Goal: Information Seeking & Learning: Learn about a topic

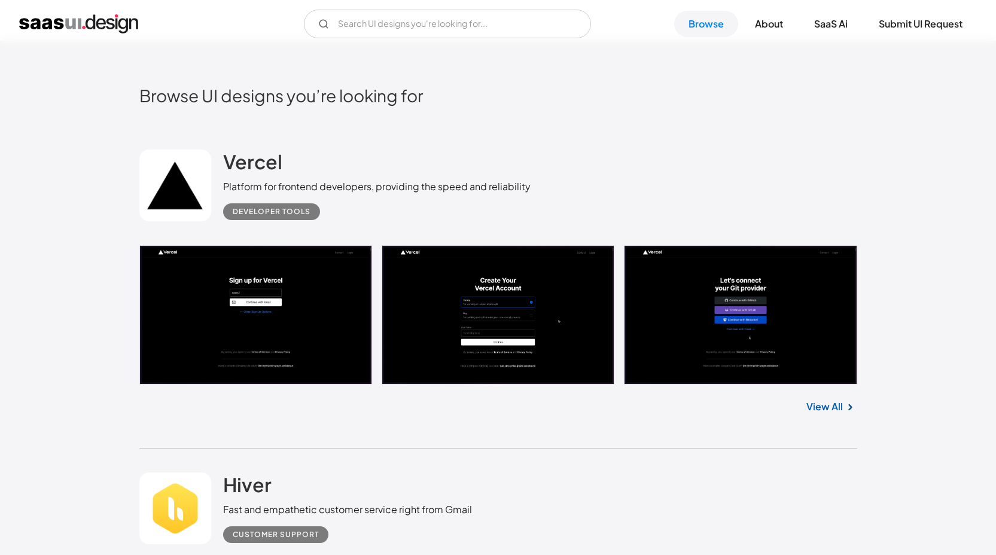
scroll to position [287, 0]
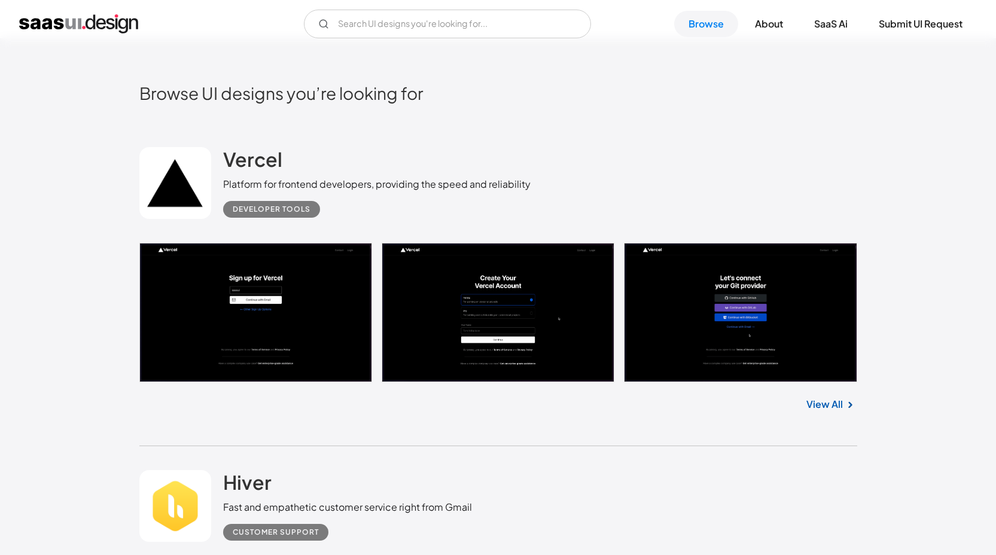
click at [809, 404] on link "View All" at bounding box center [824, 404] width 36 height 14
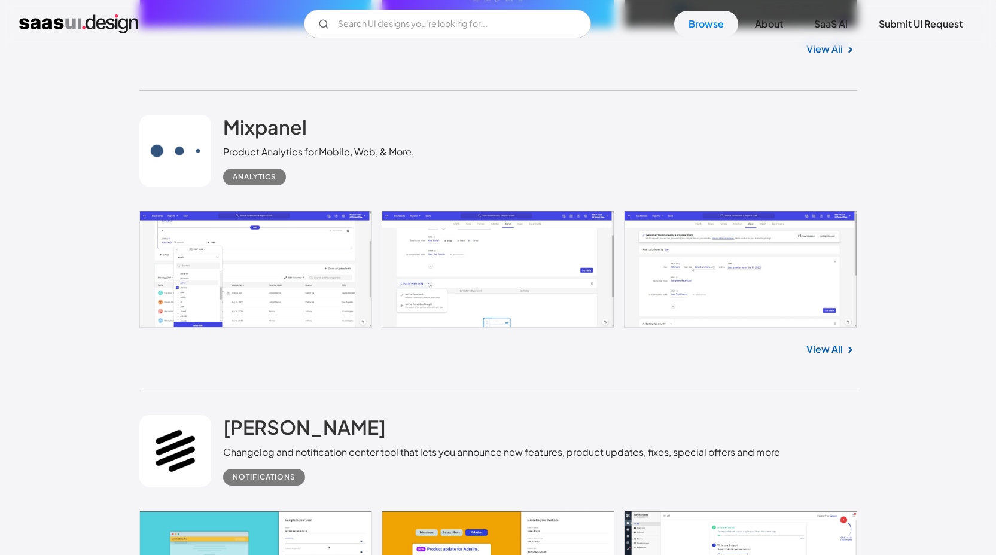
scroll to position [5122, 0]
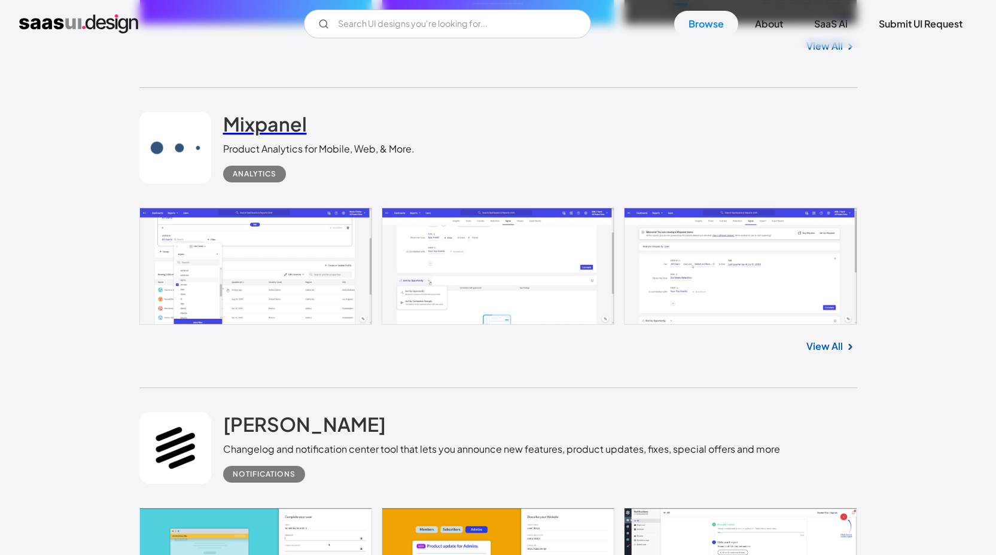
click at [287, 136] on h2 "Mixpanel" at bounding box center [265, 124] width 84 height 24
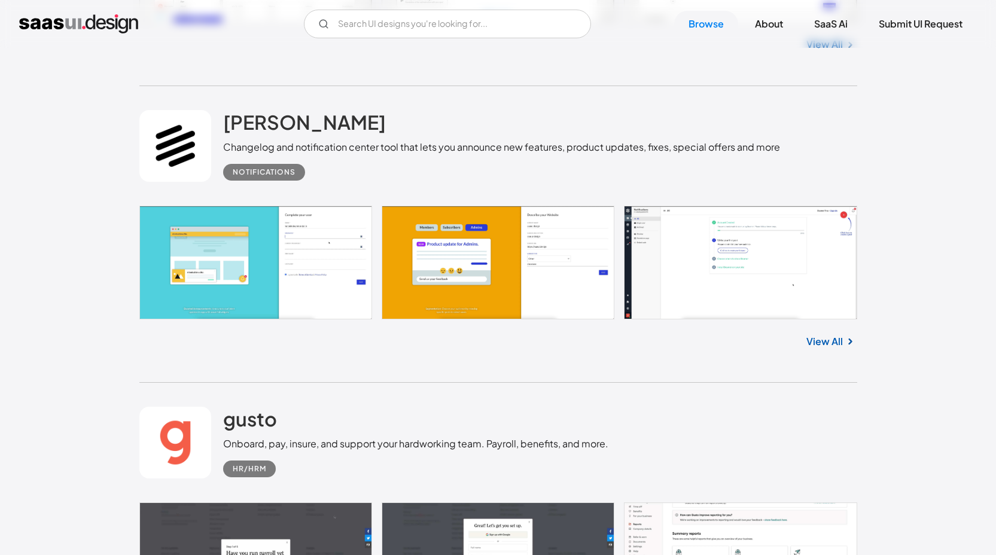
scroll to position [5560, 0]
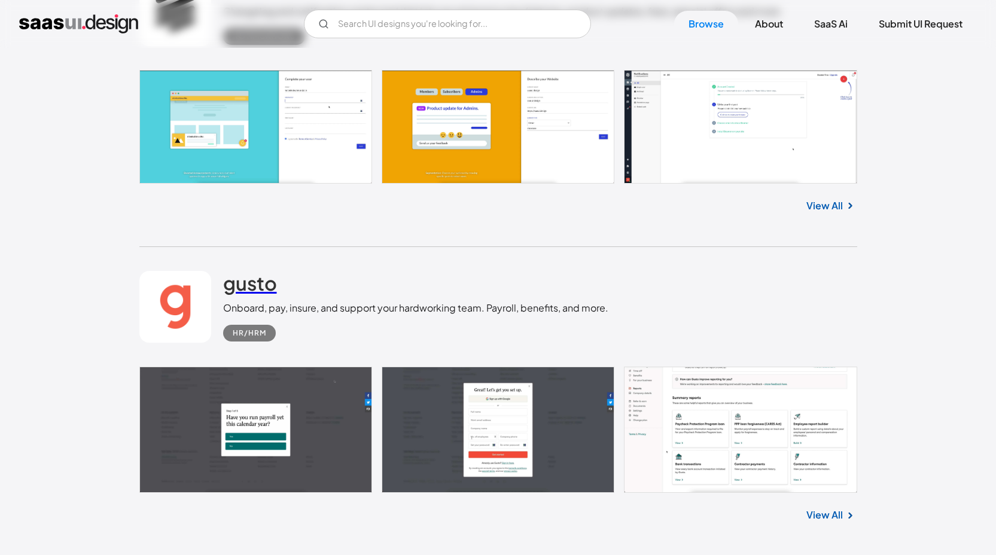
click at [257, 295] on h2 "gusto" at bounding box center [250, 283] width 54 height 24
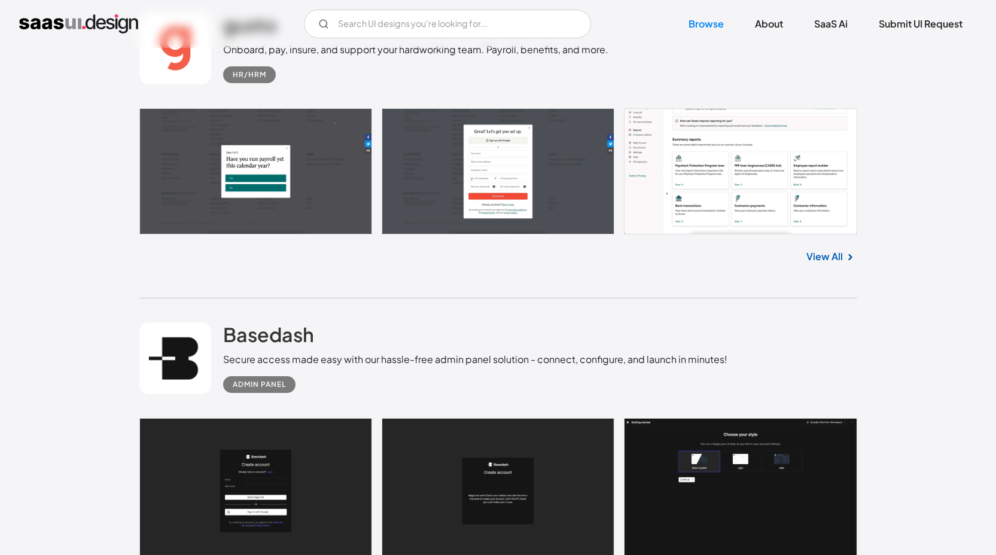
scroll to position [6010, 0]
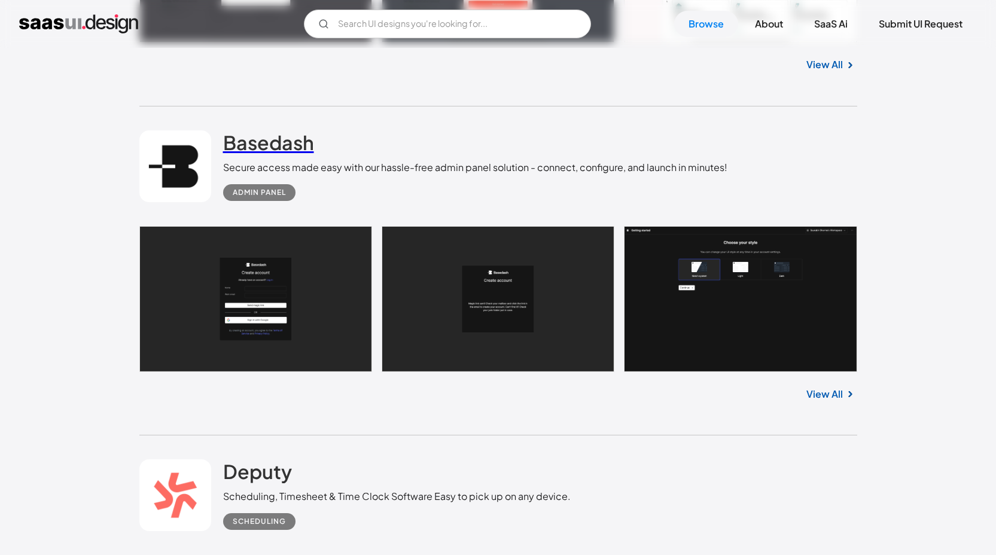
click at [280, 144] on h2 "Basedash" at bounding box center [268, 142] width 91 height 24
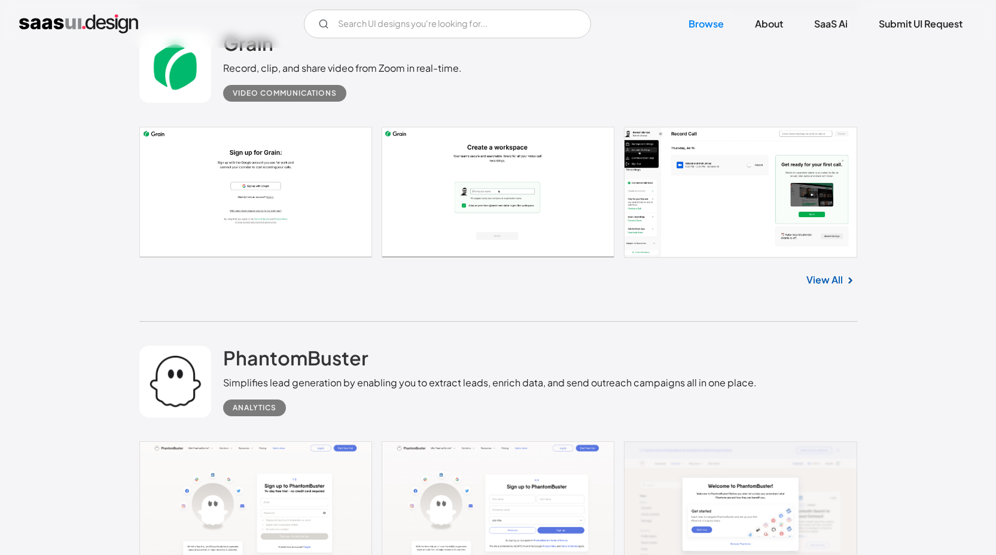
scroll to position [9119, 0]
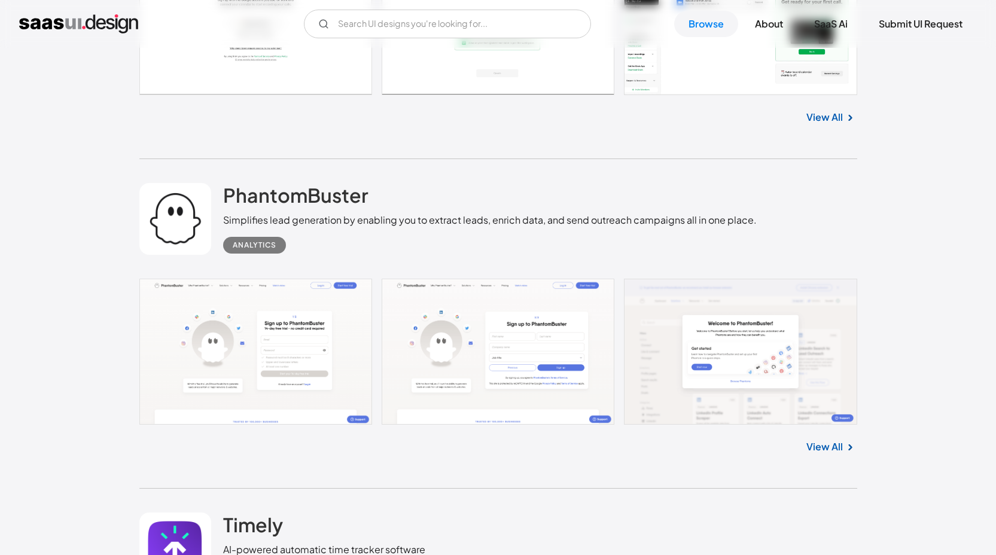
click at [312, 388] on link at bounding box center [498, 352] width 718 height 146
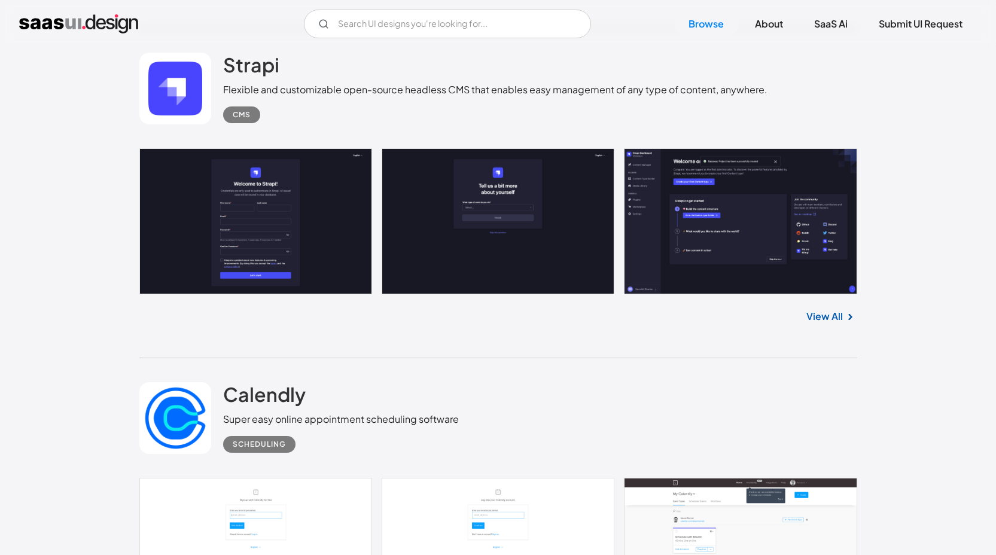
scroll to position [14993, 0]
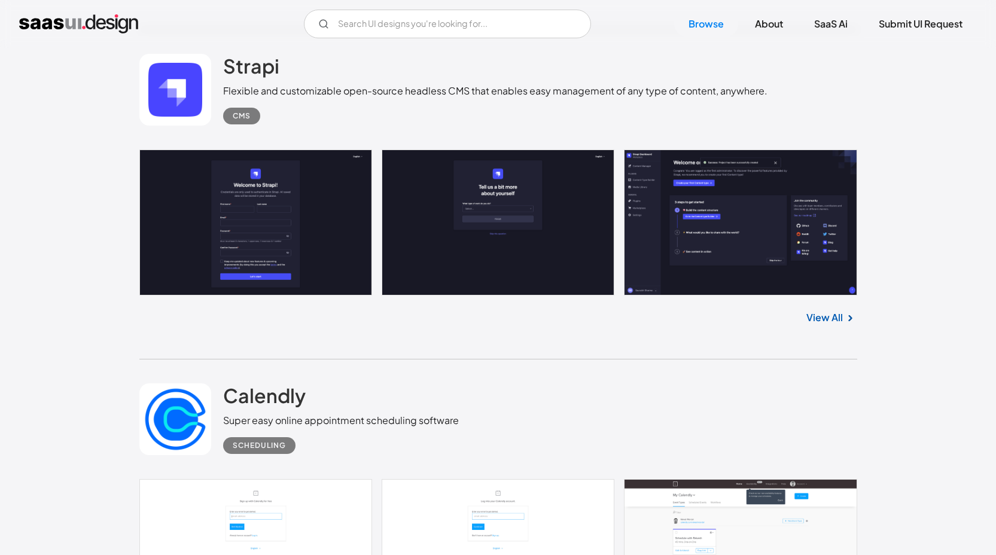
click at [358, 207] on link at bounding box center [498, 222] width 718 height 146
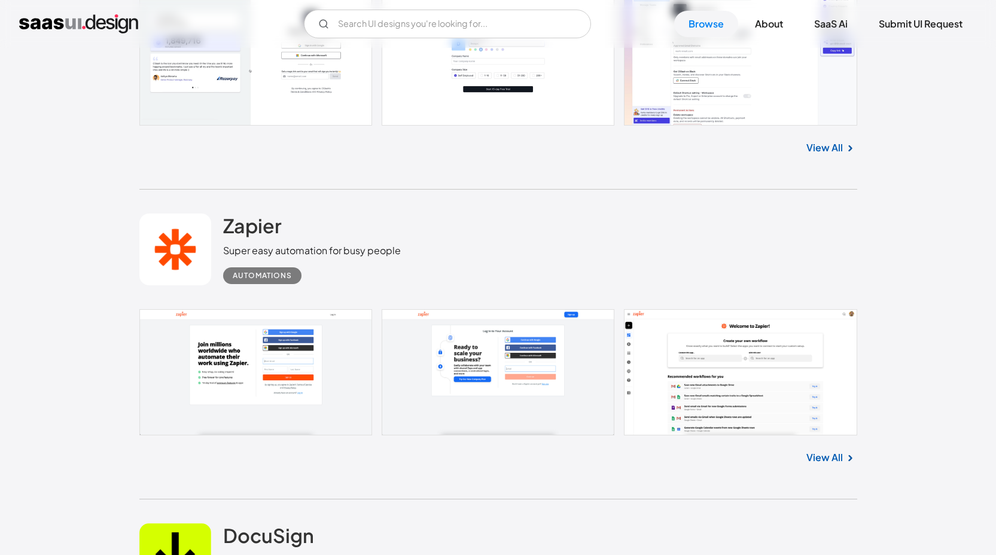
scroll to position [17737, 0]
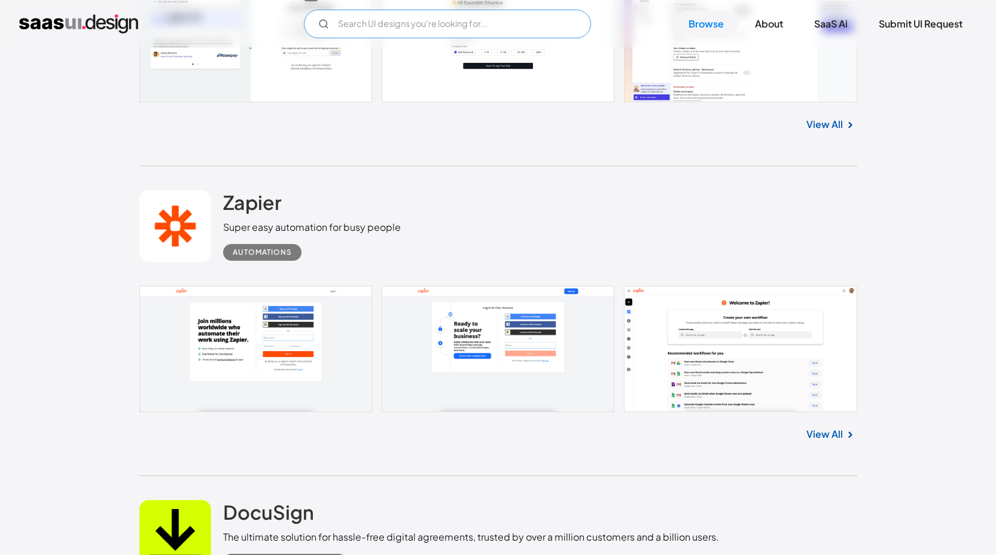
click at [374, 20] on input "Email Form" at bounding box center [447, 24] width 287 height 29
type input "healthcare"
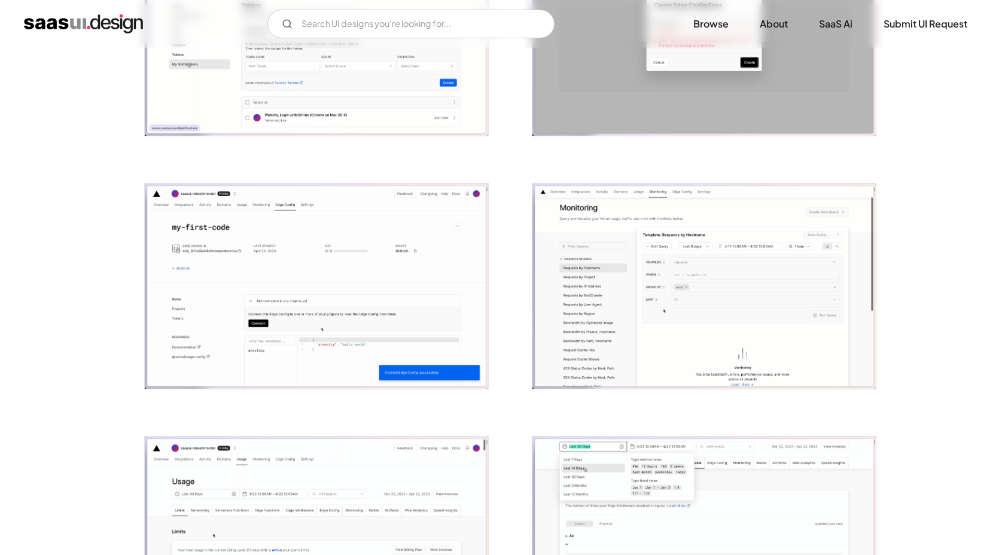
scroll to position [2409, 0]
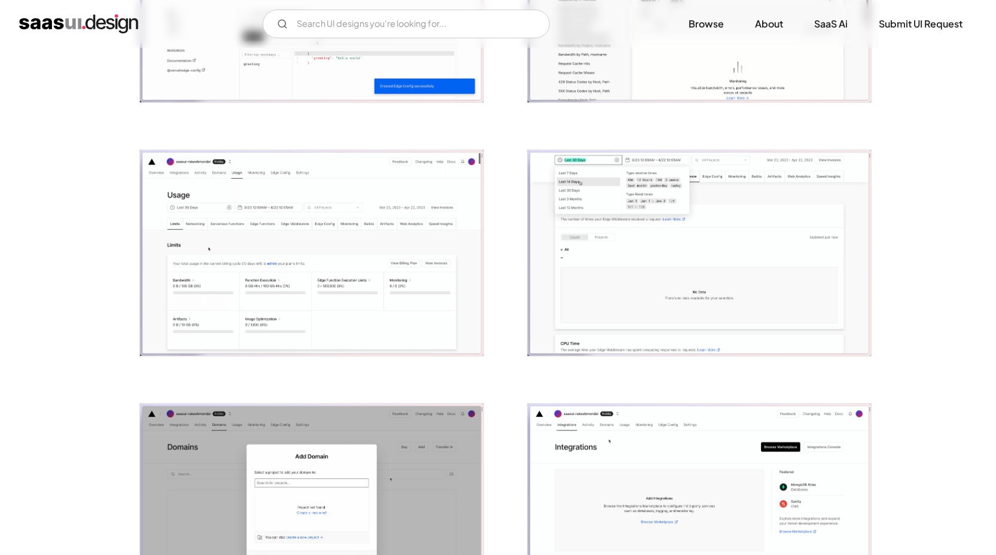
click at [384, 350] on img "open lightbox" at bounding box center [311, 253] width 343 height 206
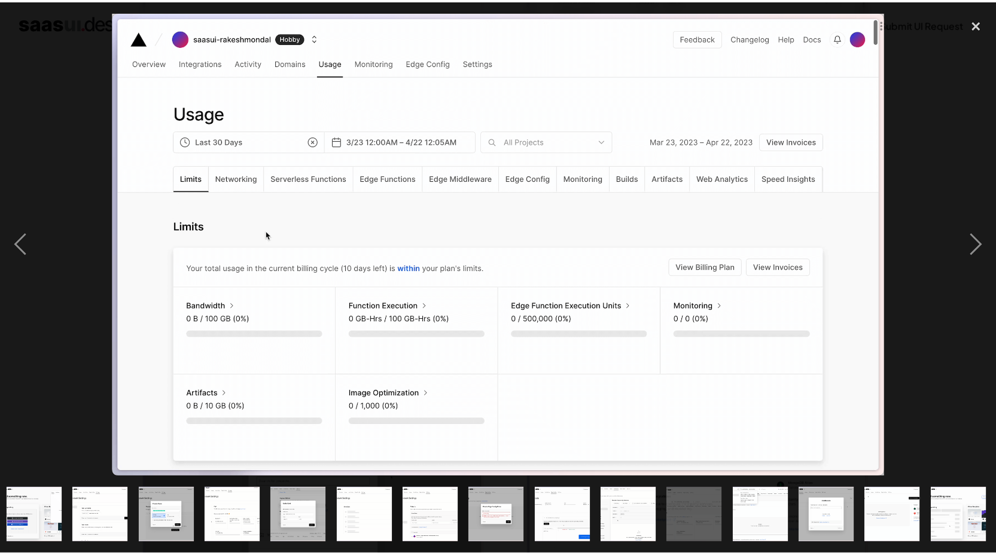
scroll to position [0, 538]
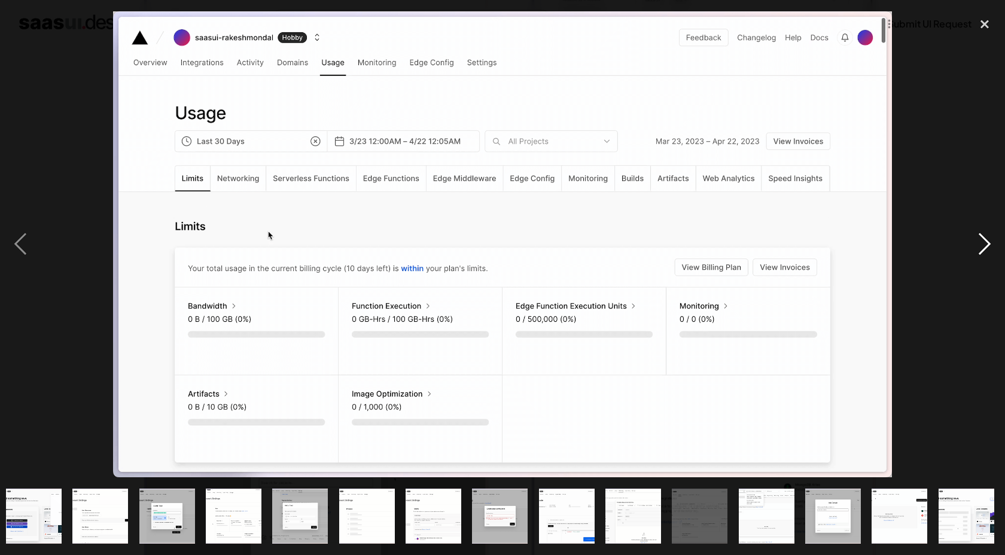
click at [988, 245] on div "next image" at bounding box center [984, 244] width 41 height 466
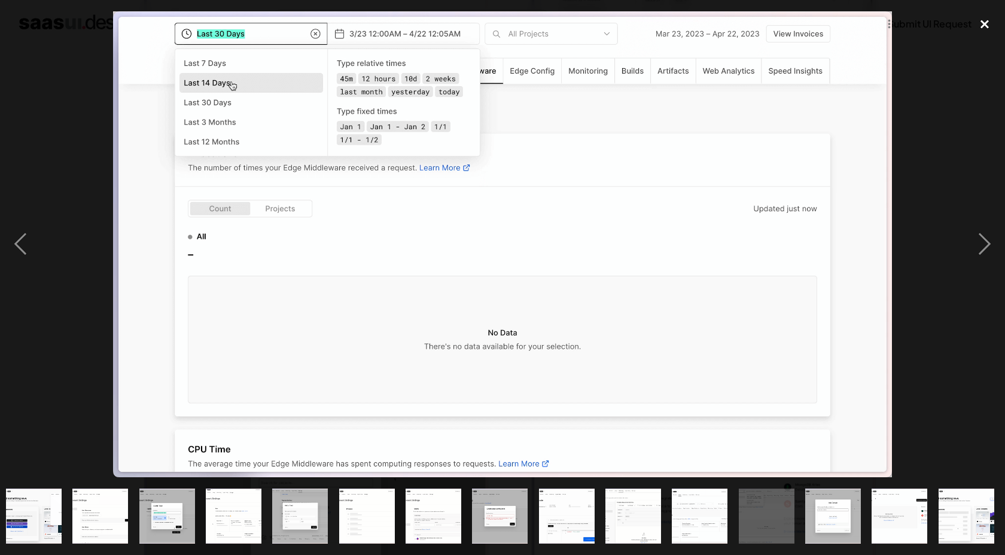
click at [984, 21] on div "close lightbox" at bounding box center [984, 24] width 41 height 26
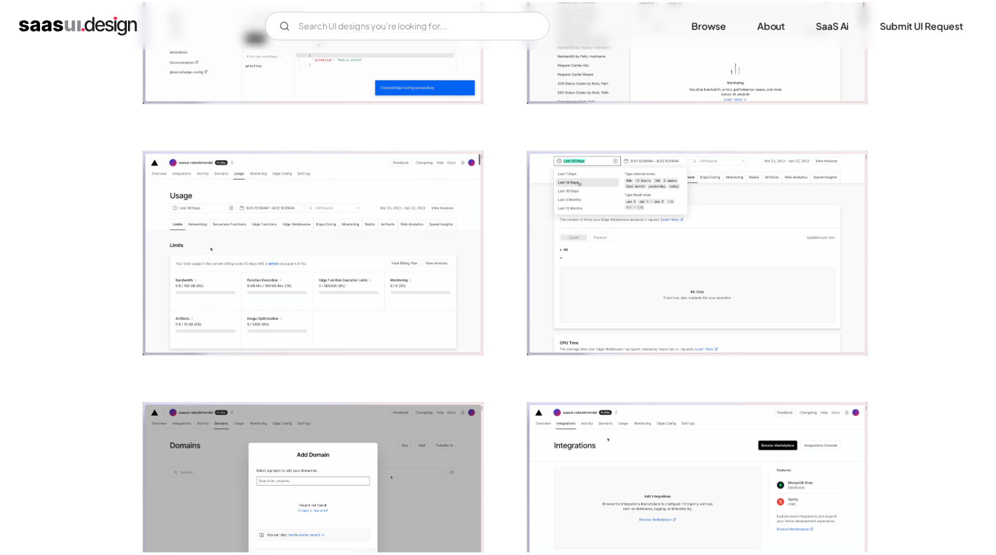
scroll to position [0, 0]
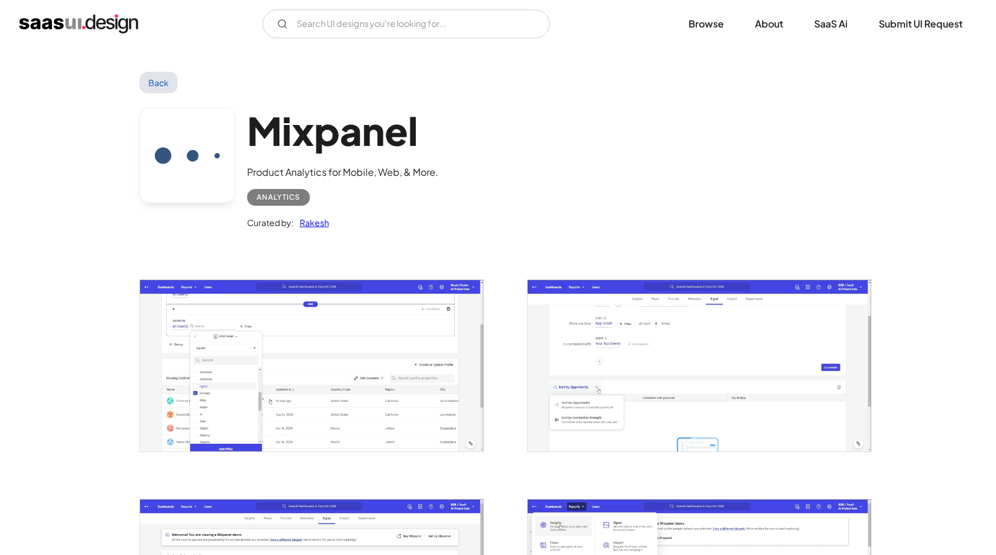
click at [289, 385] on img "open lightbox" at bounding box center [311, 365] width 343 height 171
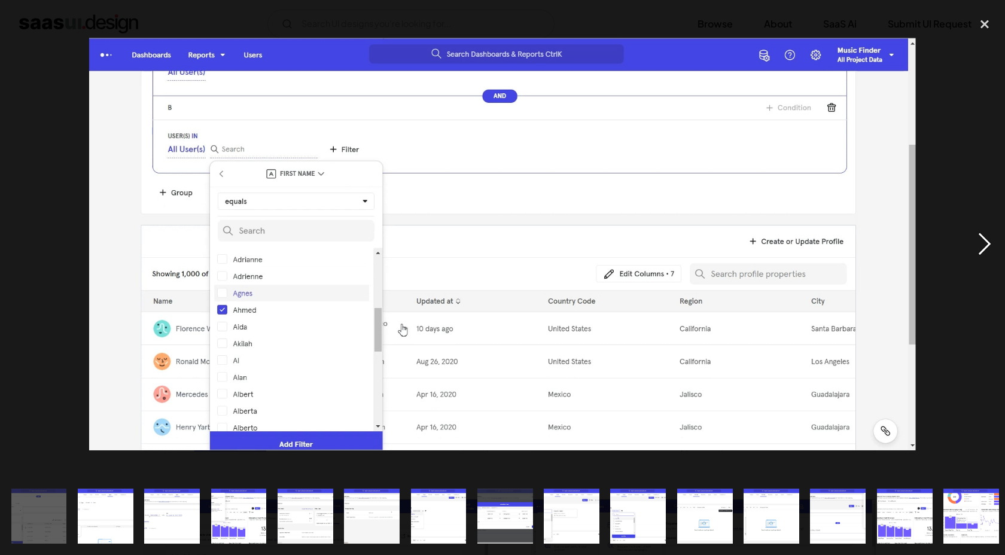
click at [979, 249] on div "next image" at bounding box center [984, 244] width 41 height 466
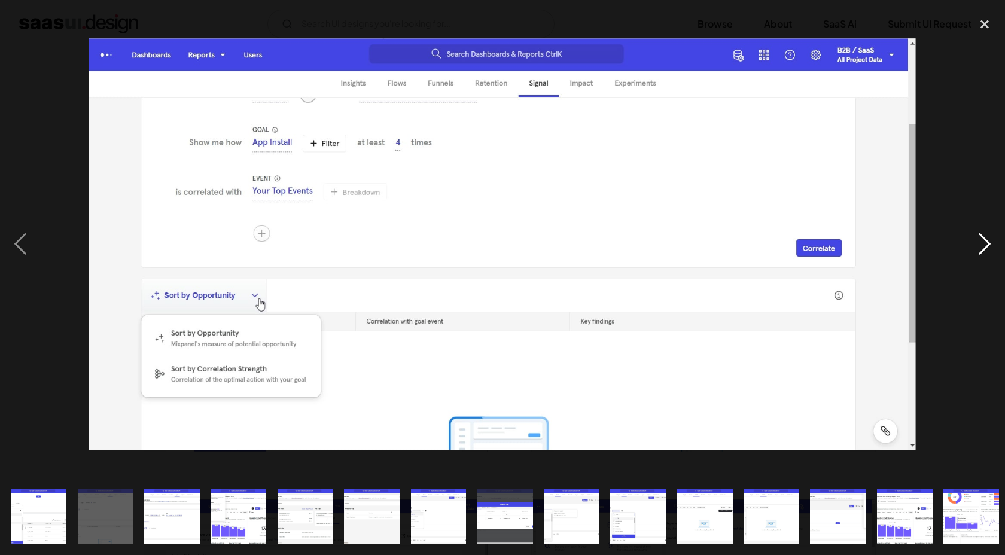
click at [979, 249] on div "next image" at bounding box center [984, 244] width 41 height 466
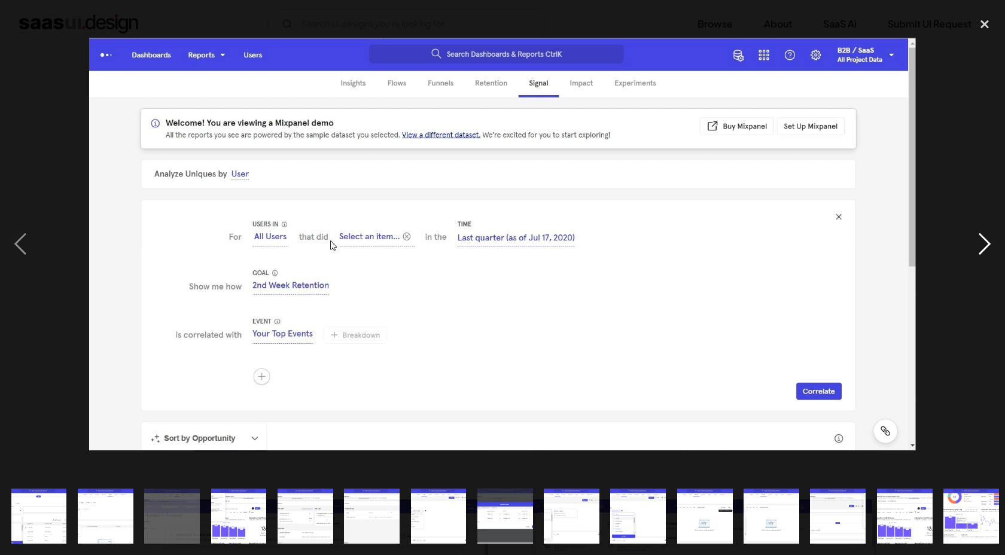
click at [979, 249] on div "next image" at bounding box center [984, 244] width 41 height 466
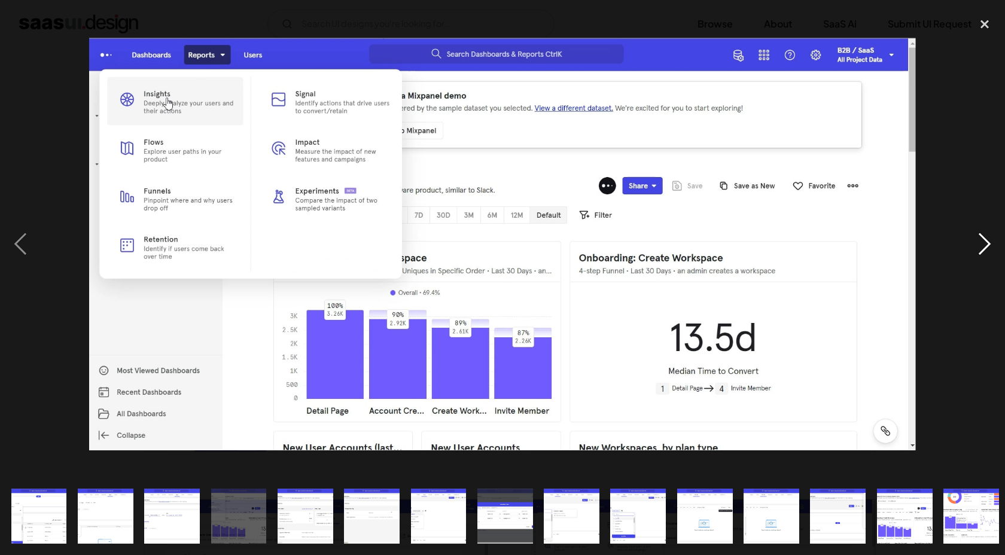
click at [979, 249] on div "next image" at bounding box center [984, 244] width 41 height 466
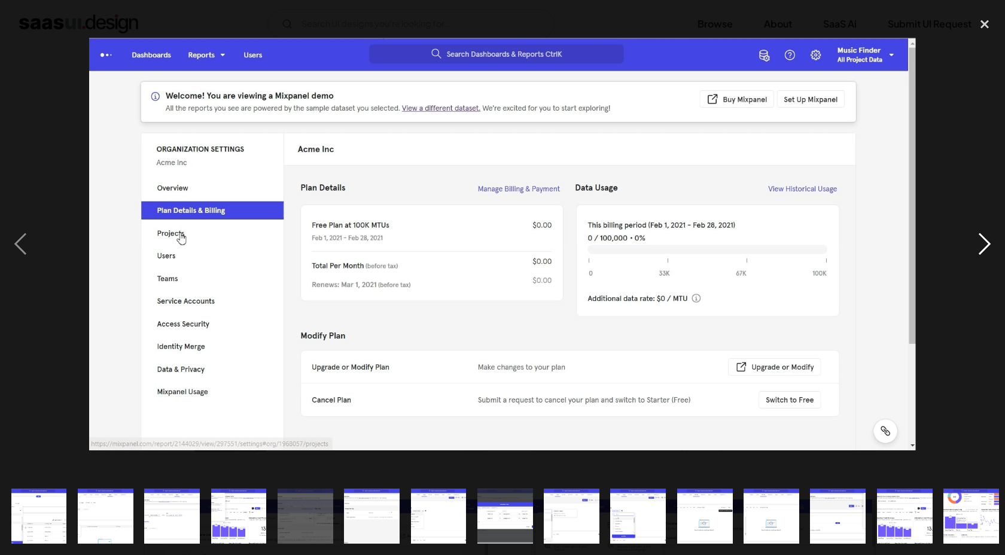
click at [979, 249] on div "next image" at bounding box center [984, 244] width 41 height 466
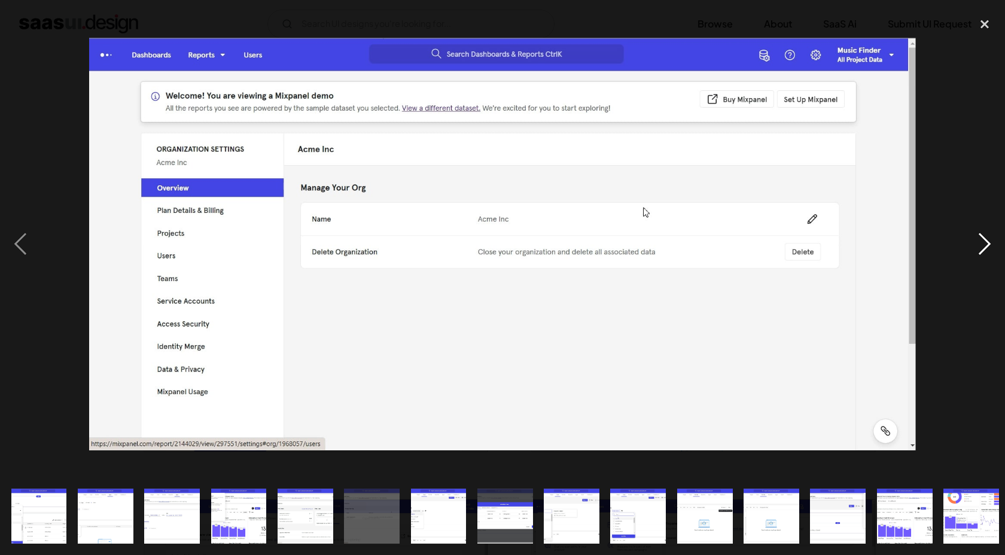
click at [979, 249] on div "next image" at bounding box center [984, 244] width 41 height 466
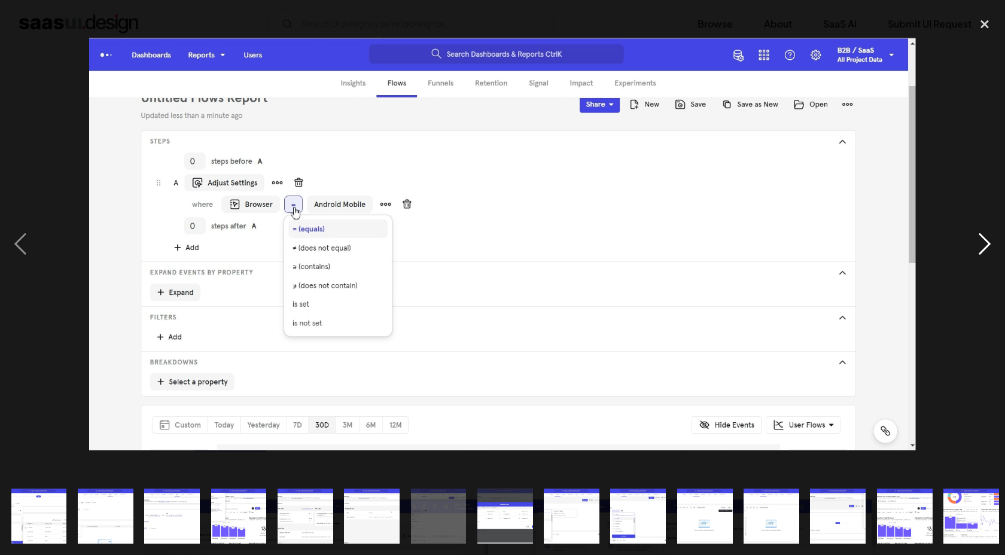
click at [979, 249] on div "next image" at bounding box center [984, 244] width 41 height 466
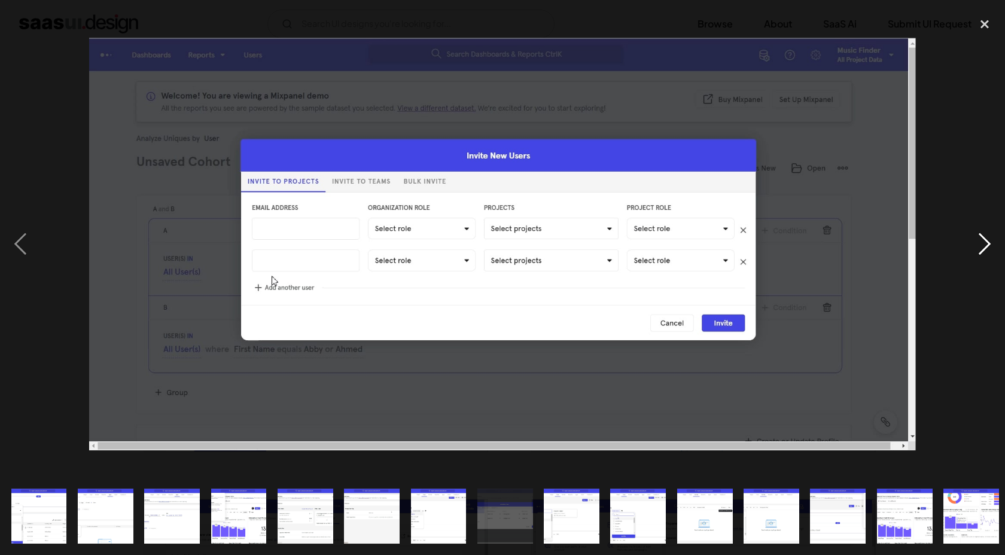
click at [979, 249] on div "next image" at bounding box center [984, 244] width 41 height 466
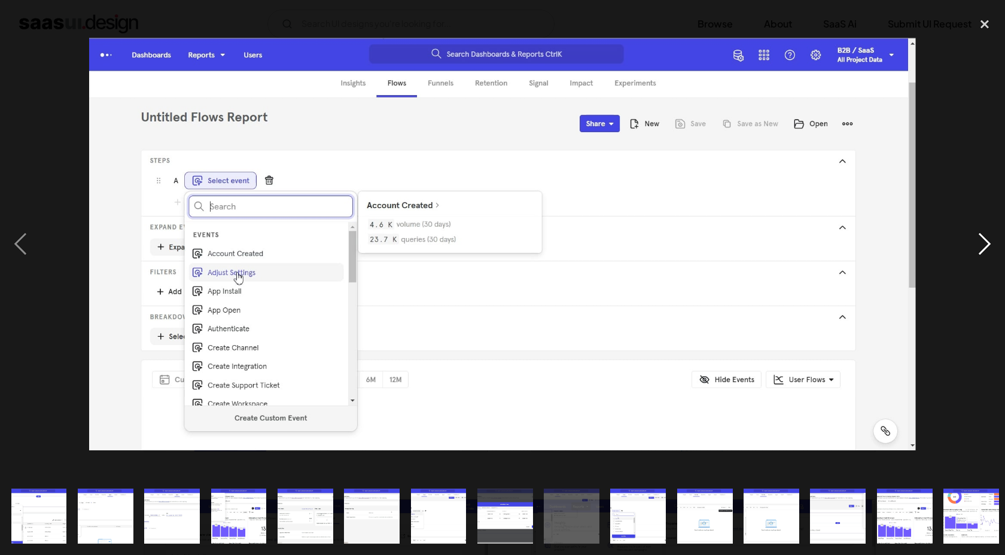
click at [979, 249] on div "next image" at bounding box center [984, 244] width 41 height 466
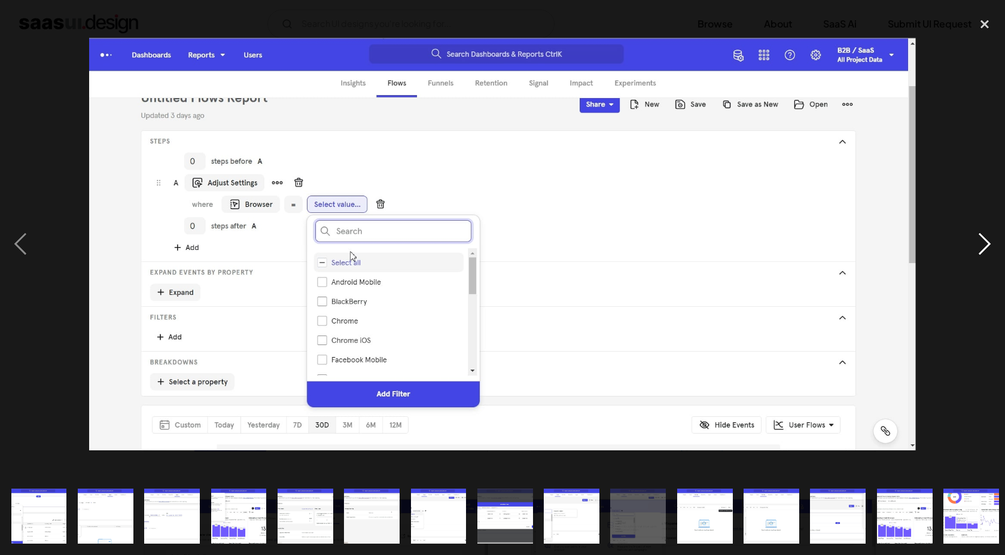
click at [979, 249] on div "next image" at bounding box center [984, 244] width 41 height 466
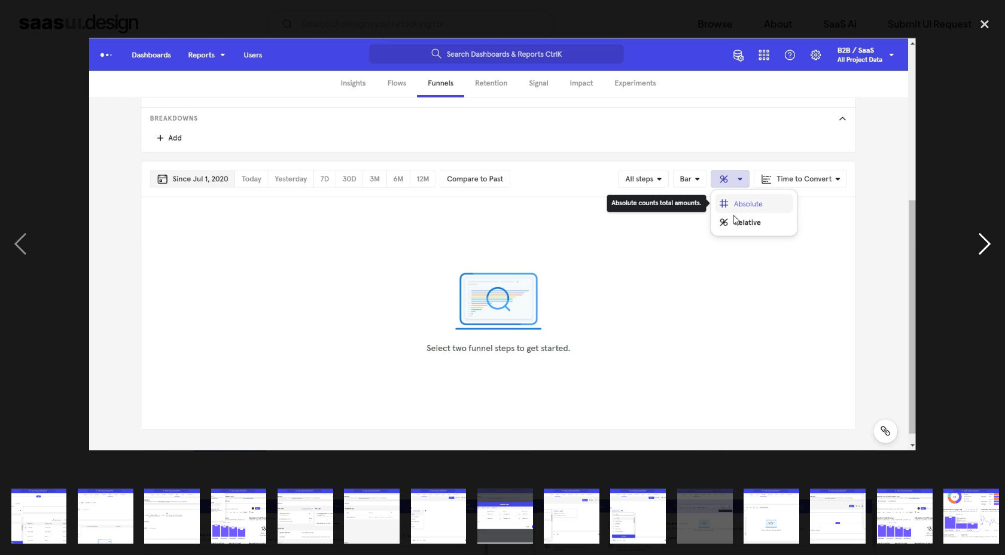
click at [979, 249] on div "next image" at bounding box center [984, 244] width 41 height 466
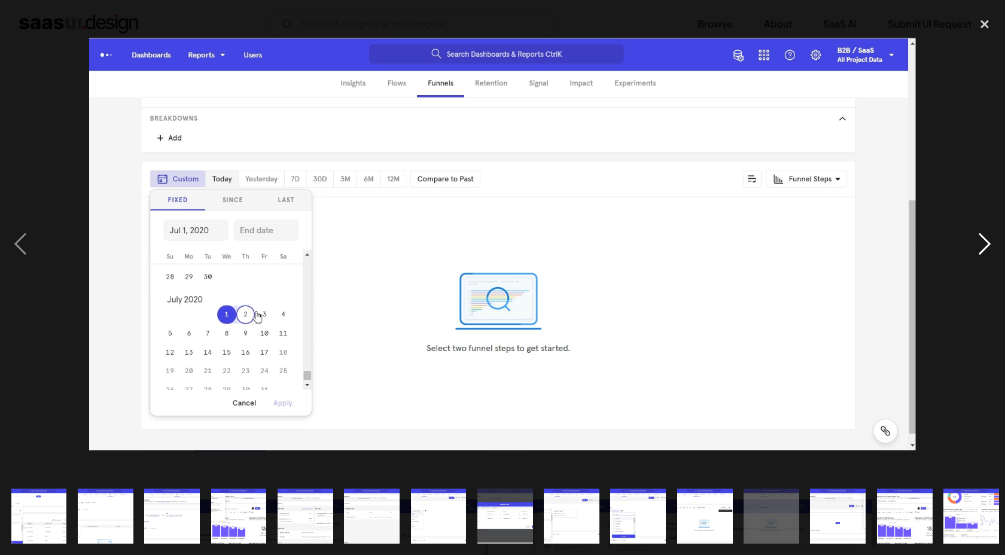
click at [979, 249] on div "next image" at bounding box center [984, 244] width 41 height 466
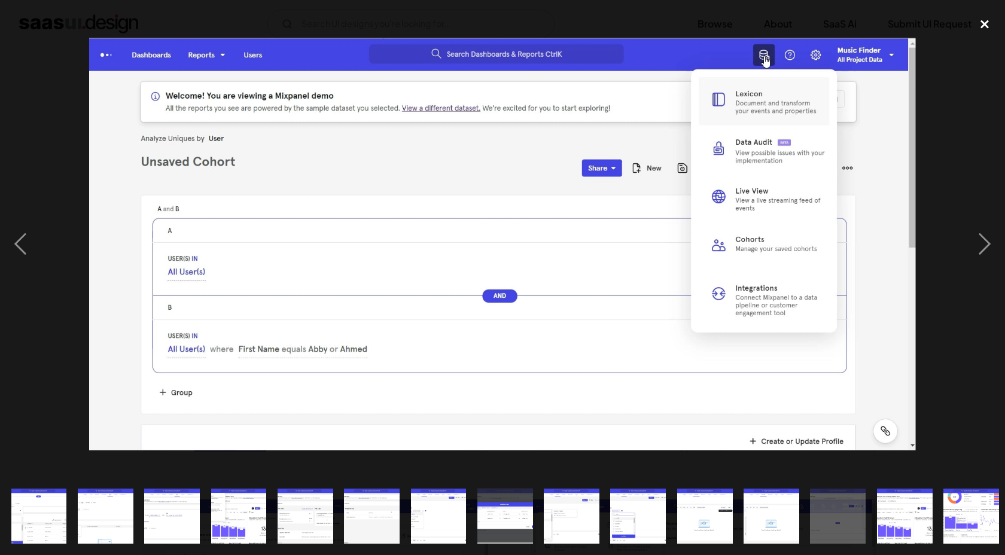
click at [984, 22] on div "close lightbox" at bounding box center [984, 24] width 41 height 26
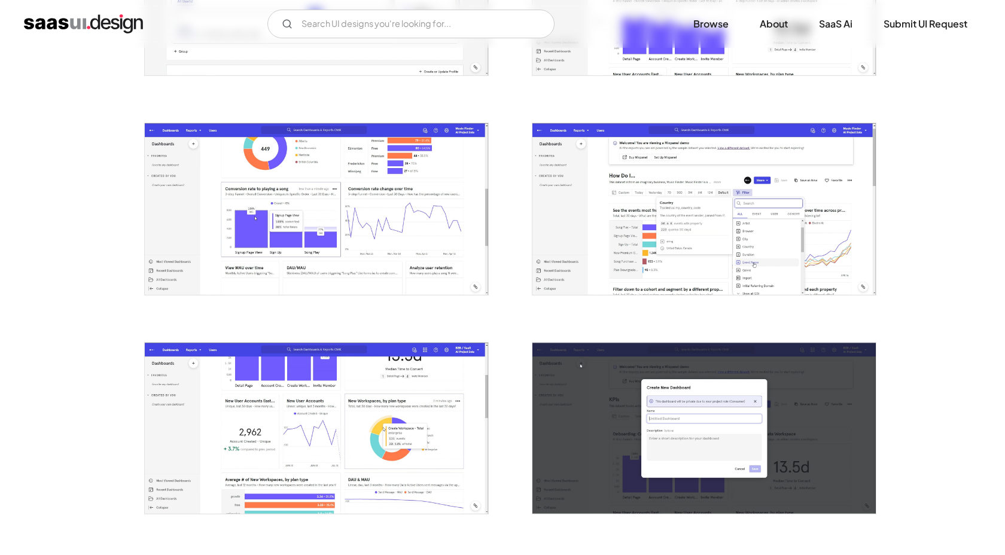
scroll to position [1859, 0]
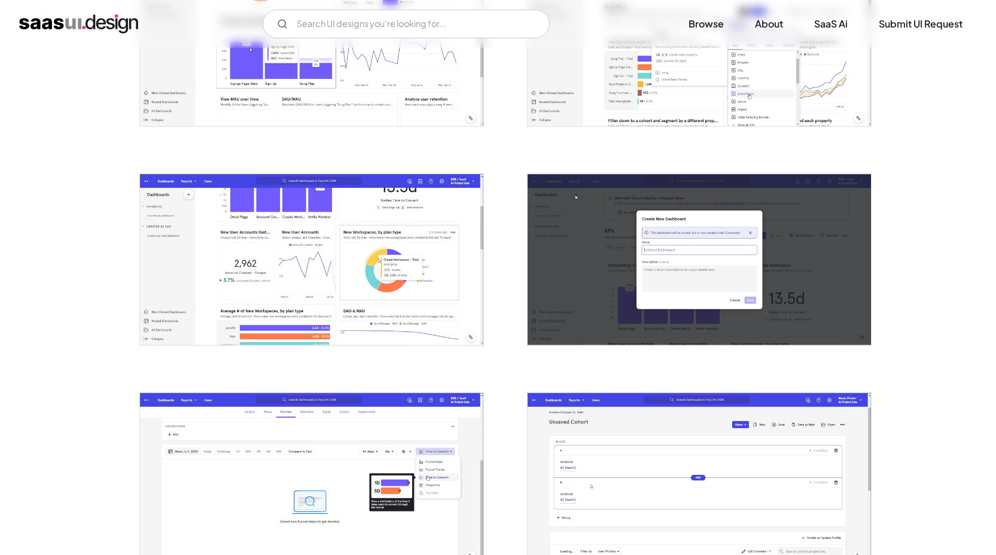
click at [272, 304] on img "open lightbox" at bounding box center [311, 259] width 343 height 171
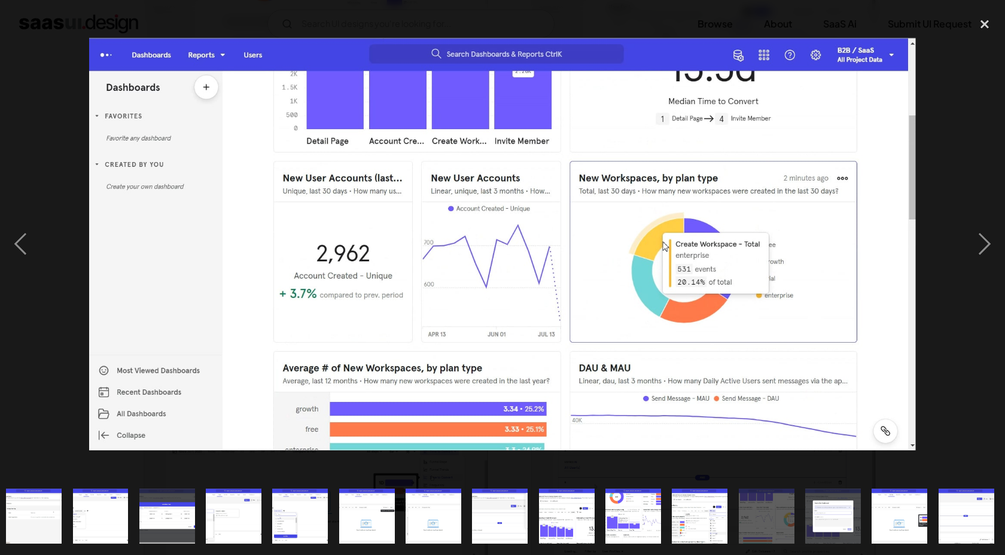
scroll to position [0, 338]
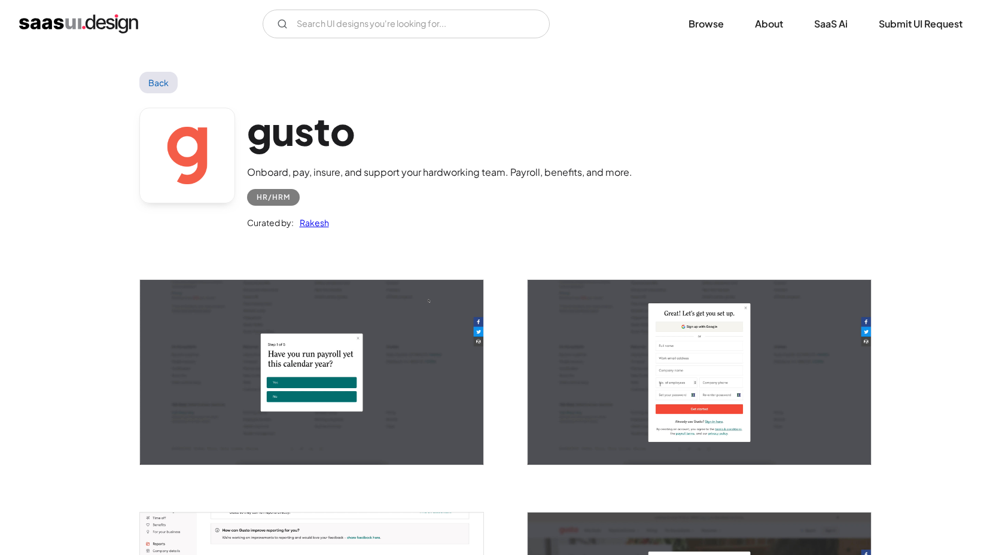
click at [272, 375] on img "open lightbox" at bounding box center [311, 372] width 343 height 185
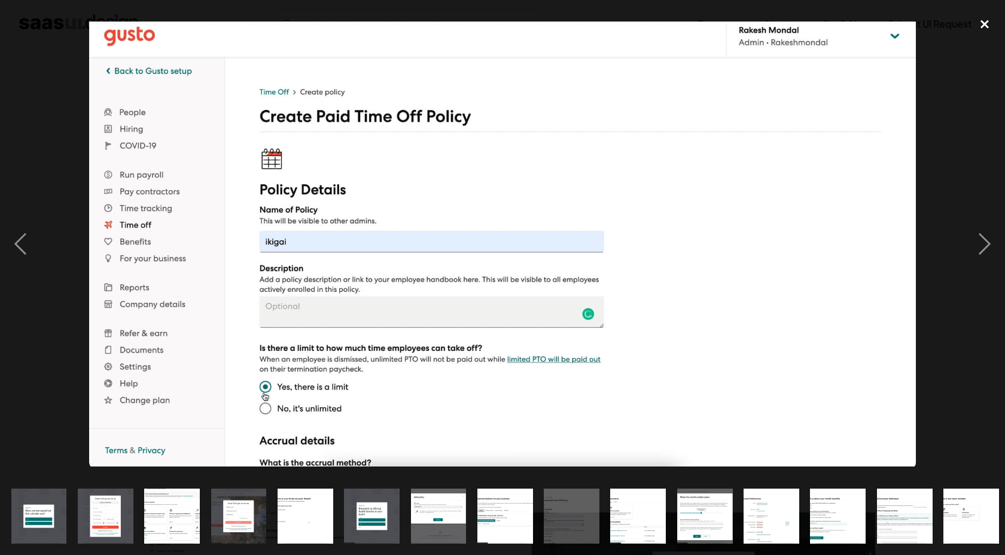
click at [984, 30] on div "close lightbox" at bounding box center [984, 24] width 41 height 26
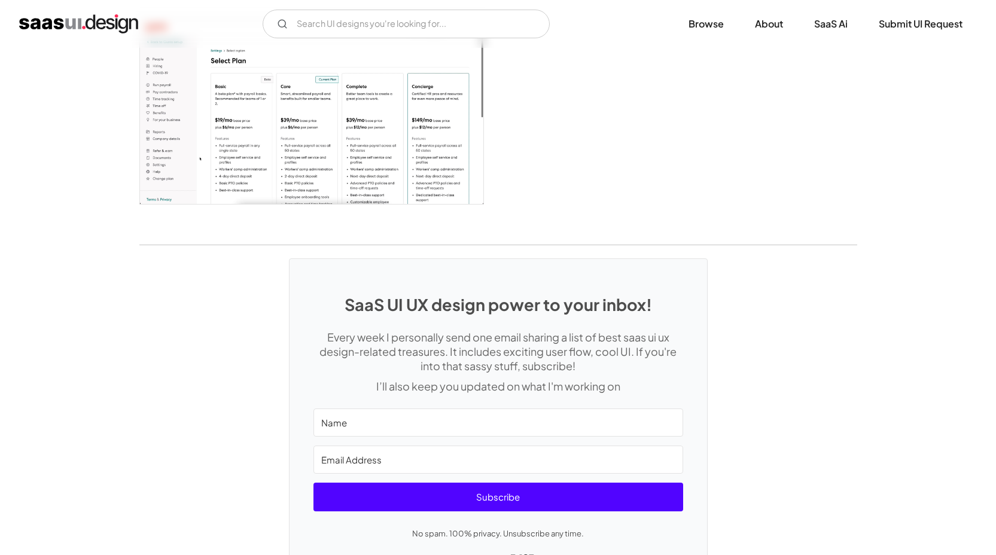
scroll to position [3129, 0]
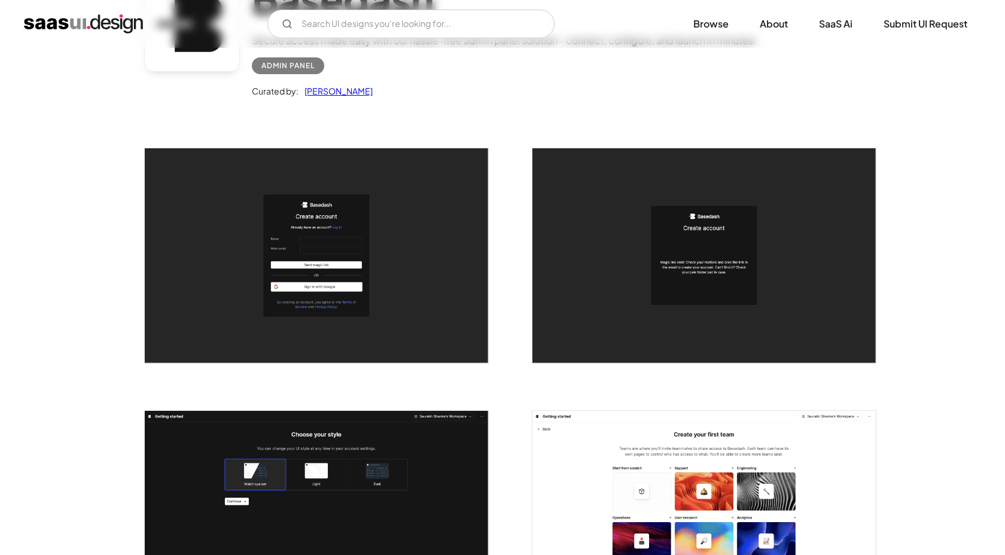
scroll to position [133, 0]
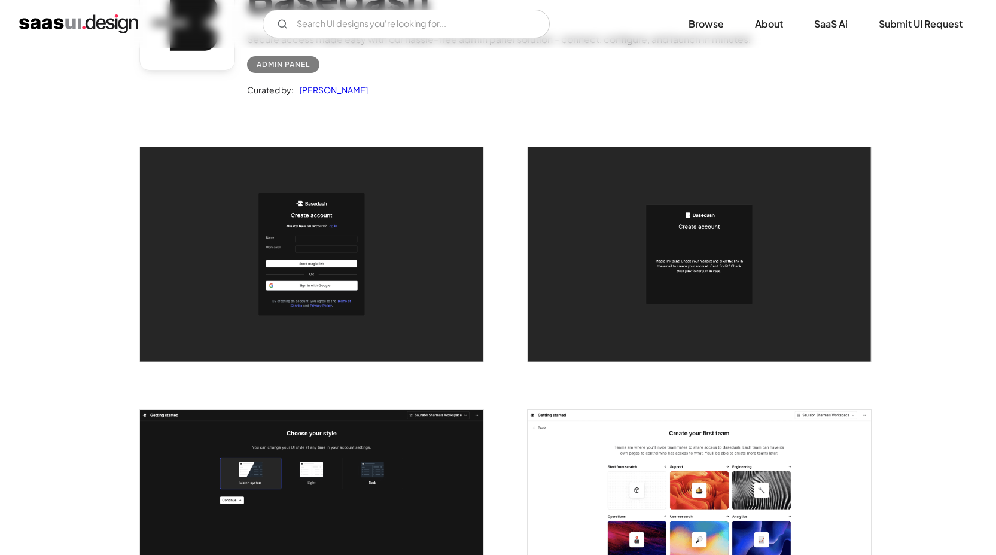
click at [347, 299] on img "open lightbox" at bounding box center [311, 254] width 343 height 215
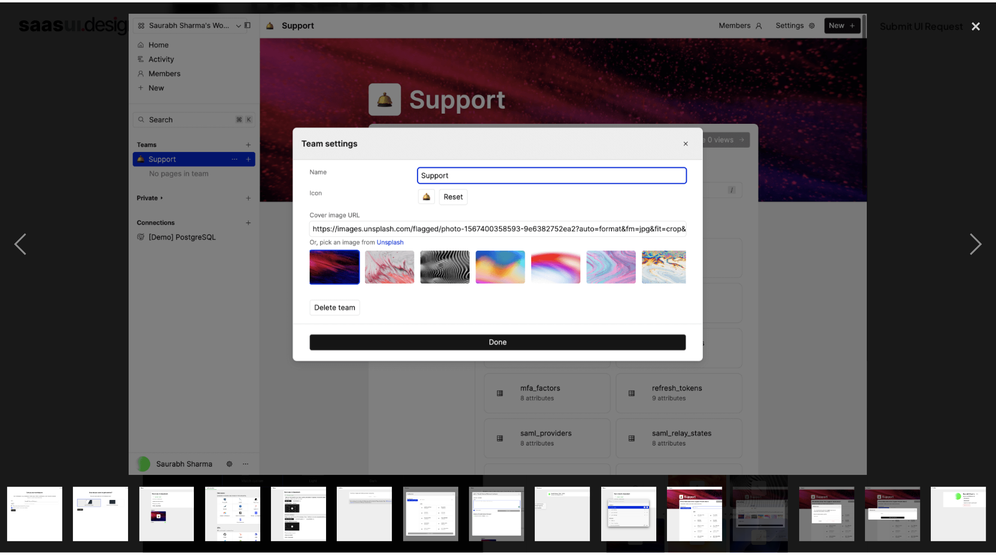
scroll to position [0, 271]
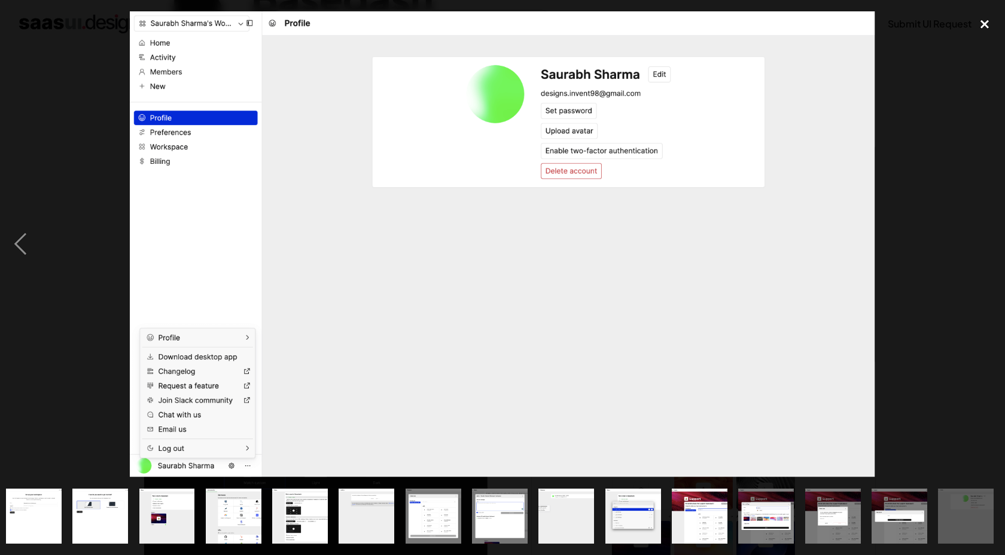
click at [982, 25] on div "close lightbox" at bounding box center [984, 24] width 41 height 26
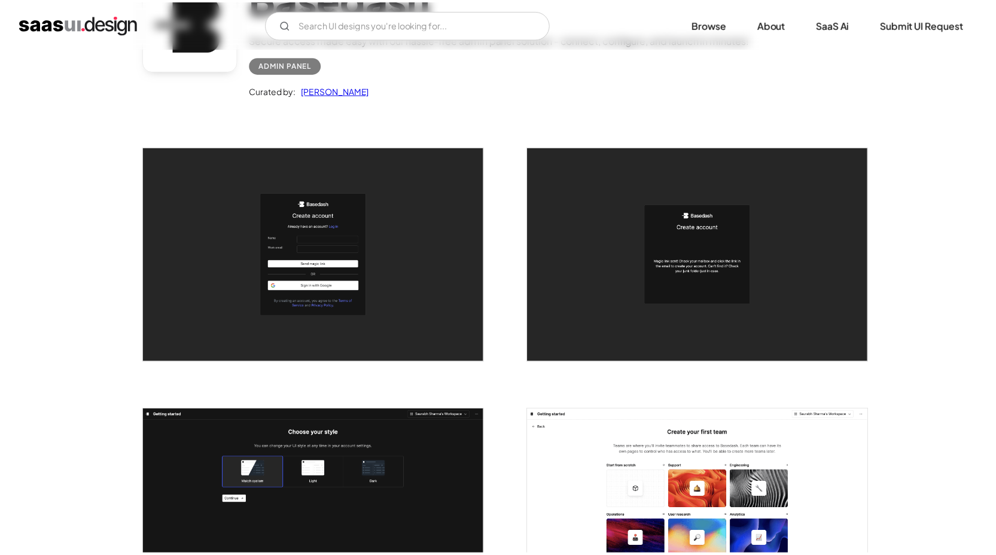
scroll to position [0, 0]
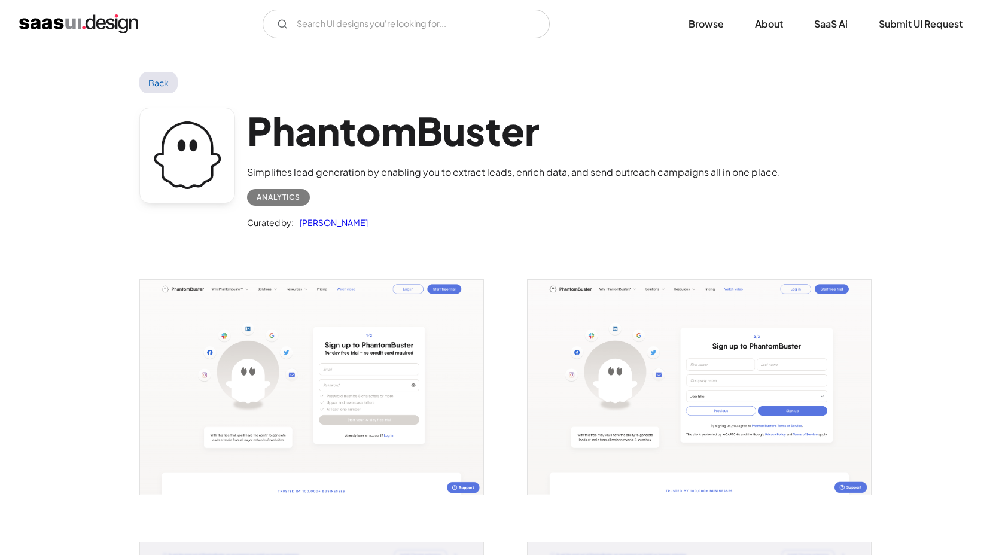
click at [401, 370] on img "open lightbox" at bounding box center [311, 387] width 343 height 215
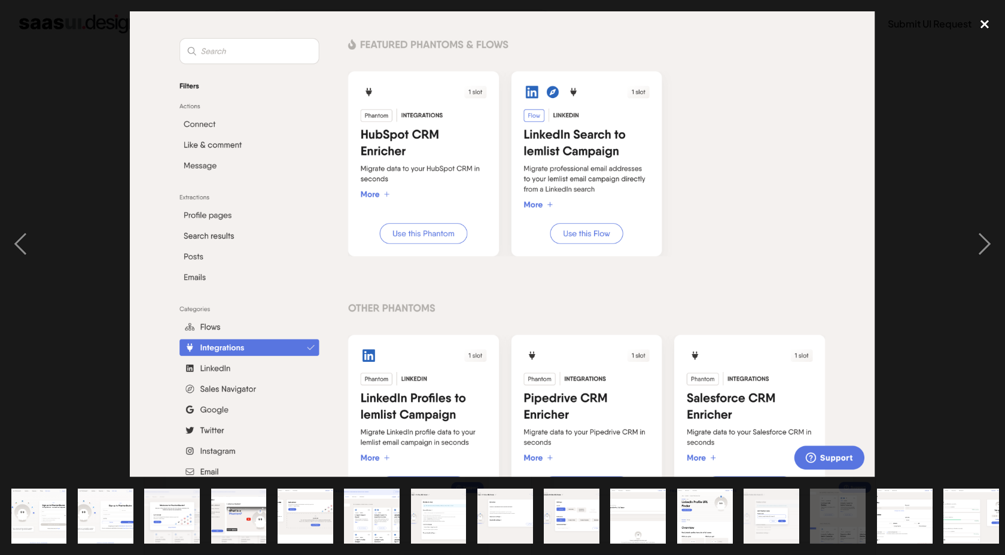
click at [990, 23] on div "close lightbox" at bounding box center [984, 24] width 41 height 26
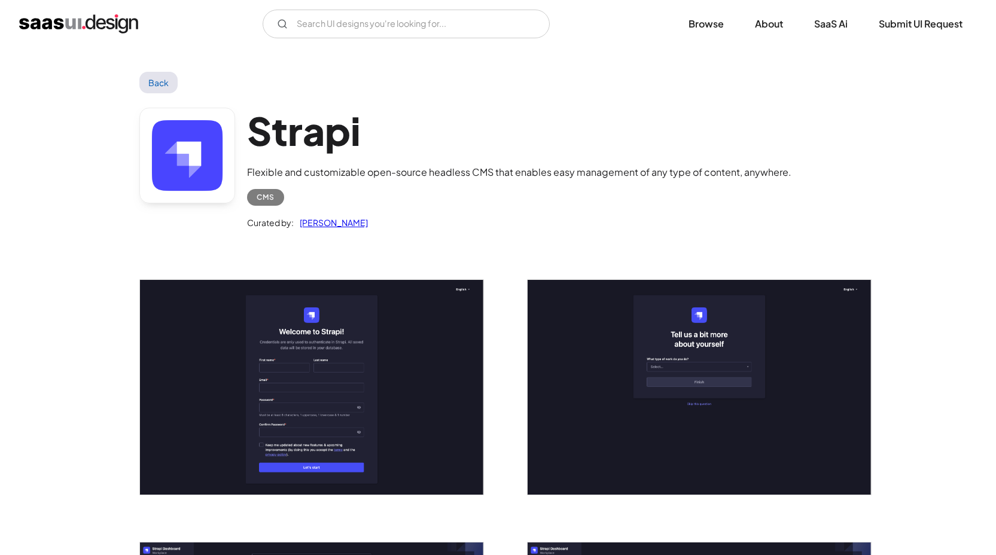
click at [369, 340] on img "open lightbox" at bounding box center [311, 387] width 343 height 215
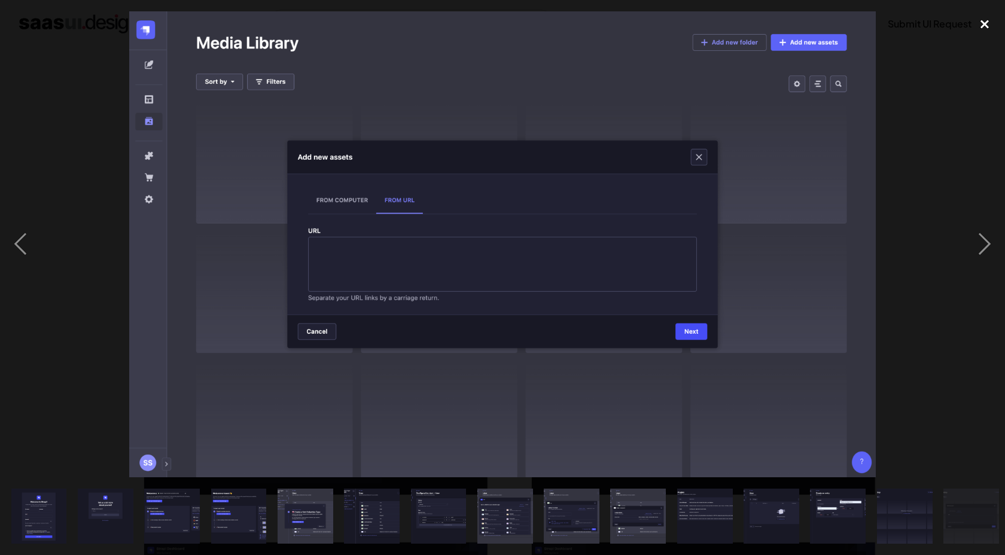
click at [988, 25] on div "close lightbox" at bounding box center [984, 24] width 41 height 26
